Goal: Task Accomplishment & Management: Manage account settings

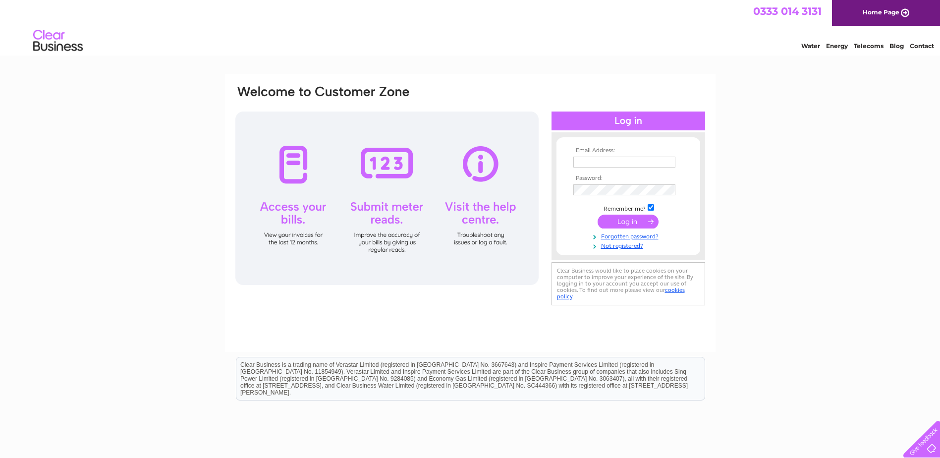
type input "flowers@donteatthedaisies.co.uk"
click at [620, 227] on input "submit" at bounding box center [627, 221] width 61 height 14
click at [620, 223] on input "submit" at bounding box center [627, 221] width 61 height 14
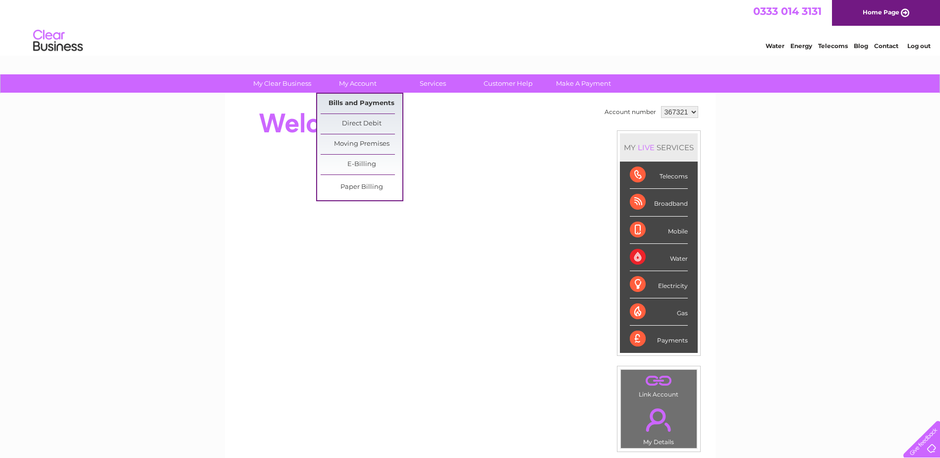
click at [345, 99] on link "Bills and Payments" at bounding box center [361, 104] width 82 height 20
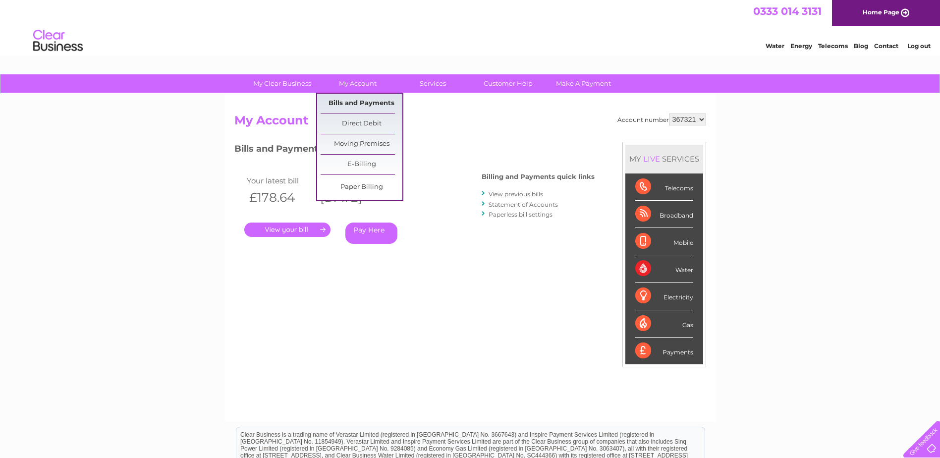
click at [355, 101] on link "Bills and Payments" at bounding box center [361, 104] width 82 height 20
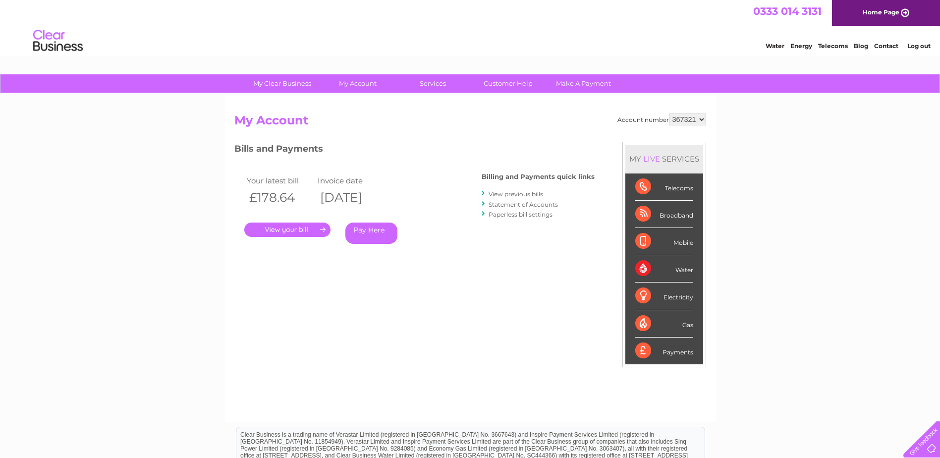
click at [685, 118] on select "367321 908741" at bounding box center [687, 119] width 37 height 12
select select "908741"
click at [669, 113] on select "367321 908741" at bounding box center [687, 119] width 37 height 12
click at [299, 229] on link "." at bounding box center [287, 229] width 86 height 14
click at [506, 195] on link "View previous bills" at bounding box center [515, 193] width 54 height 7
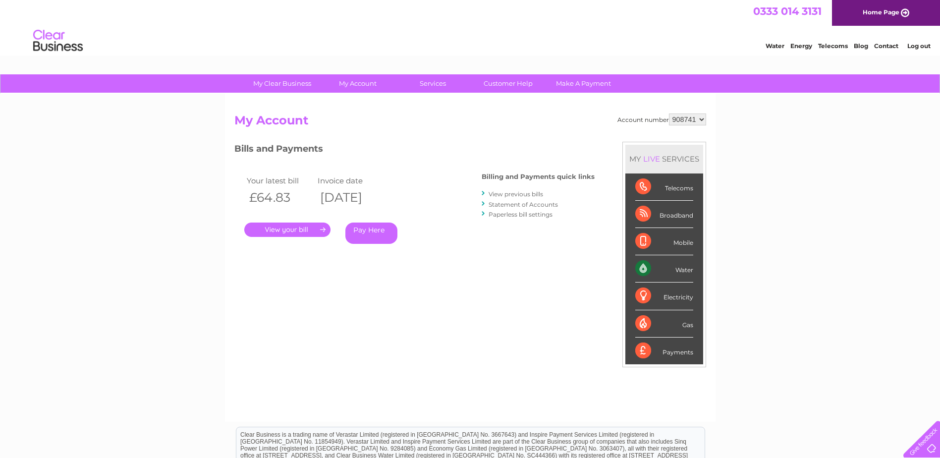
click at [513, 189] on li "View previous bills" at bounding box center [537, 194] width 113 height 10
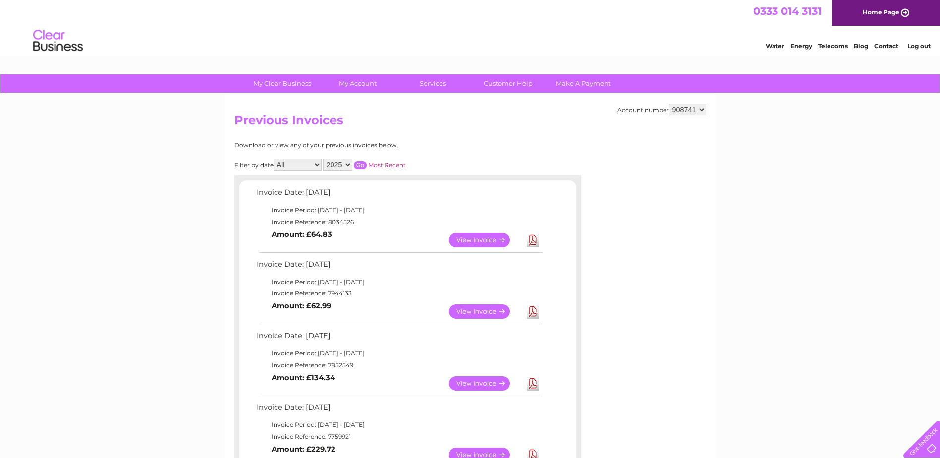
click at [454, 236] on link "View" at bounding box center [485, 240] width 73 height 14
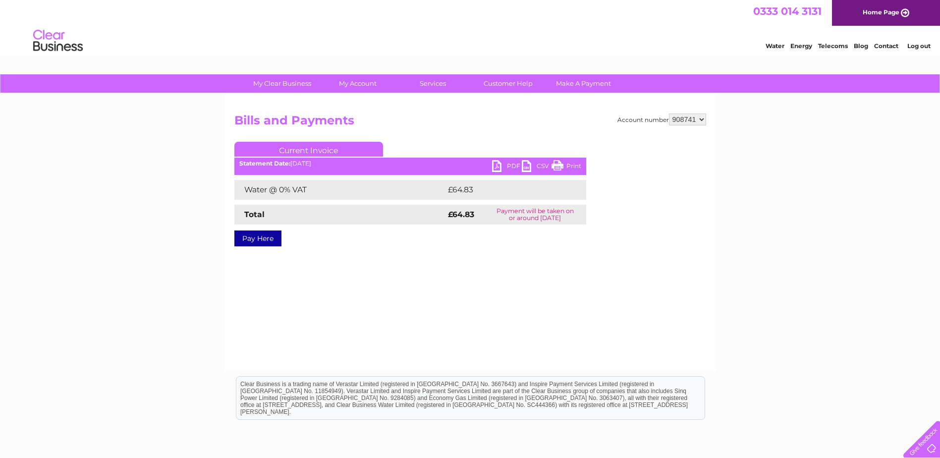
click at [493, 165] on link "PDF" at bounding box center [507, 167] width 30 height 14
